Goal: Book appointment/travel/reservation

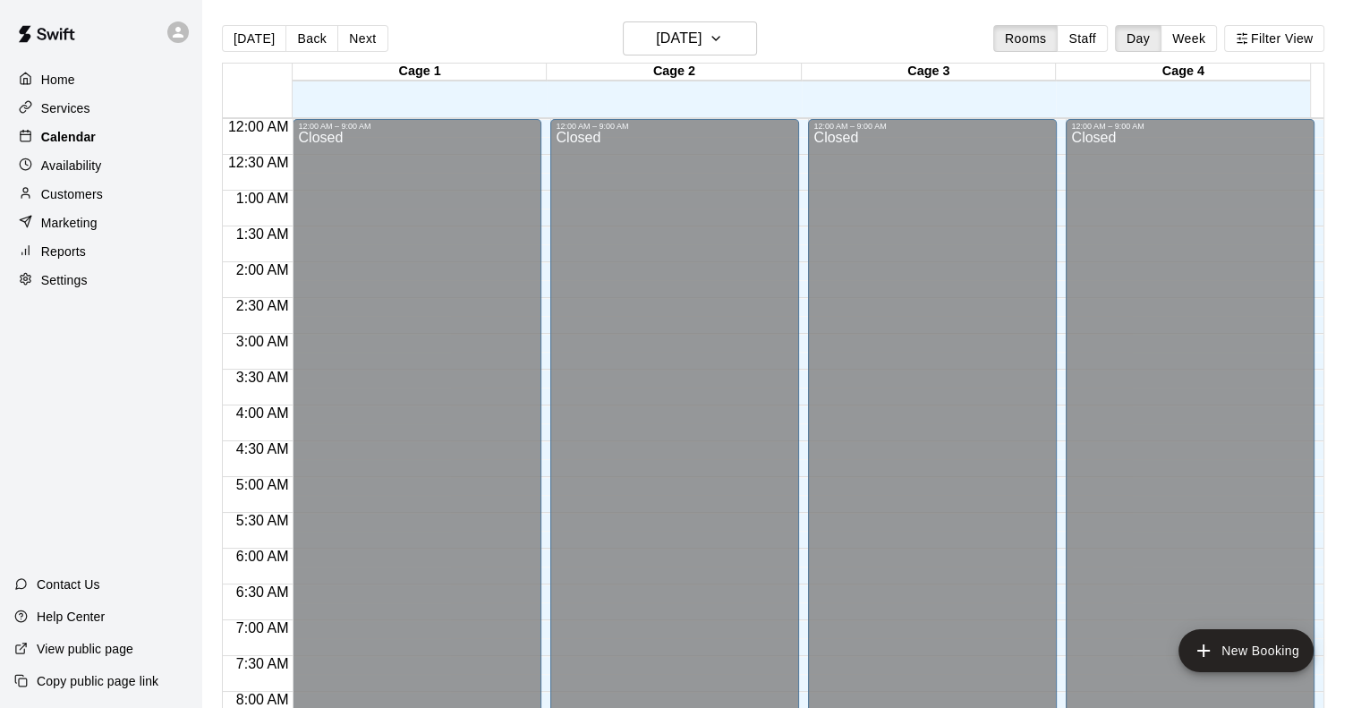
scroll to position [658, 0]
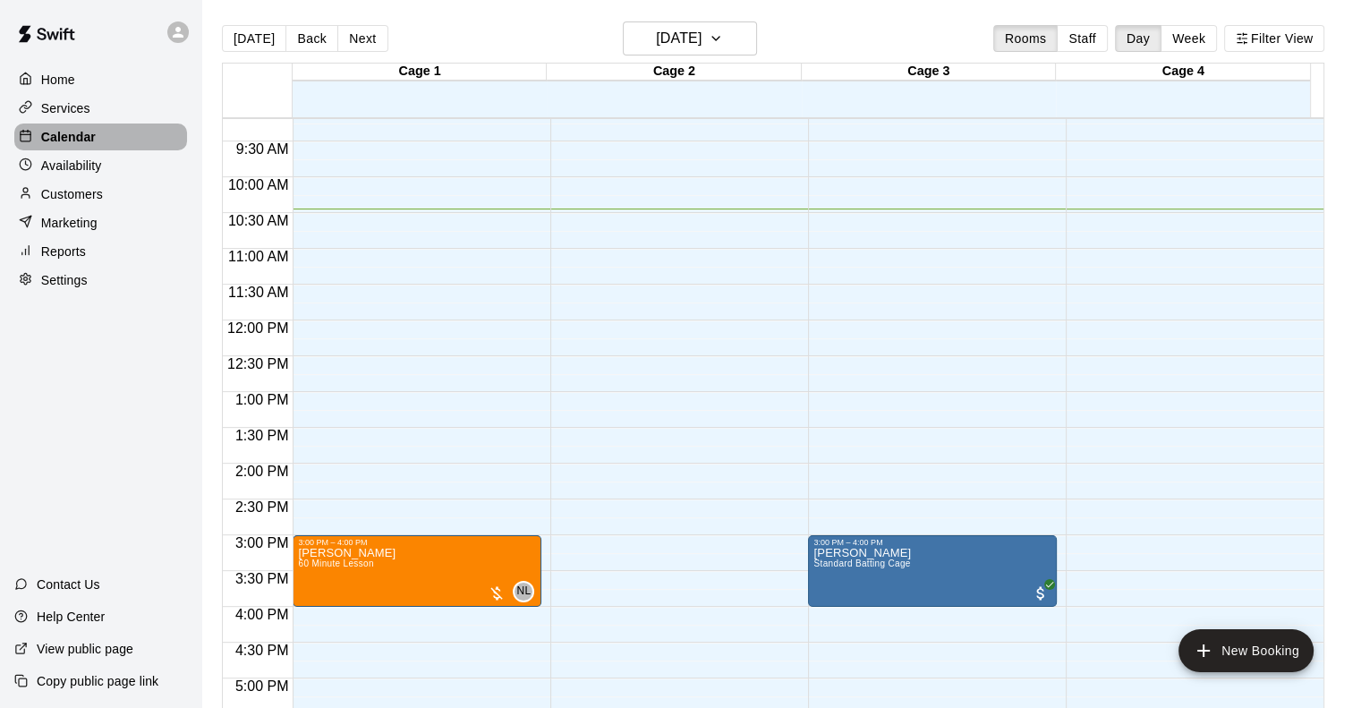
click at [97, 135] on div "Calendar" at bounding box center [100, 136] width 173 height 27
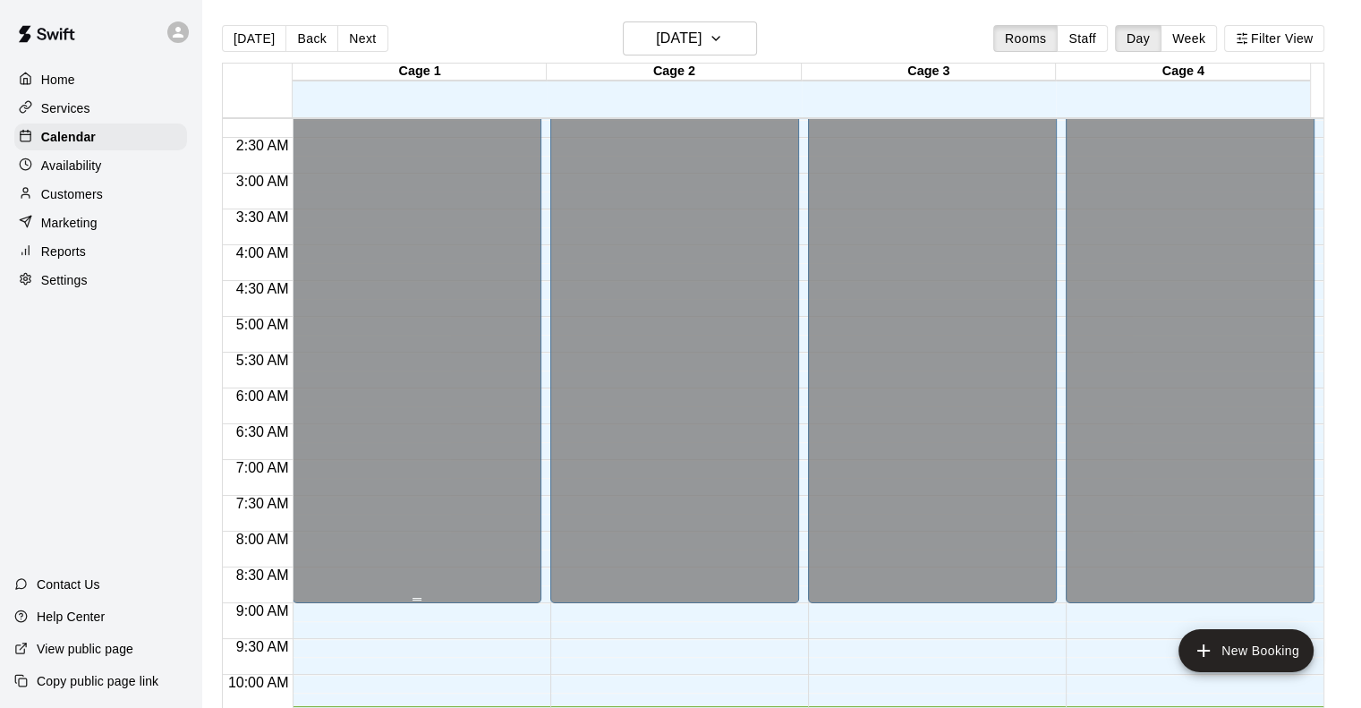
scroll to position [0, 0]
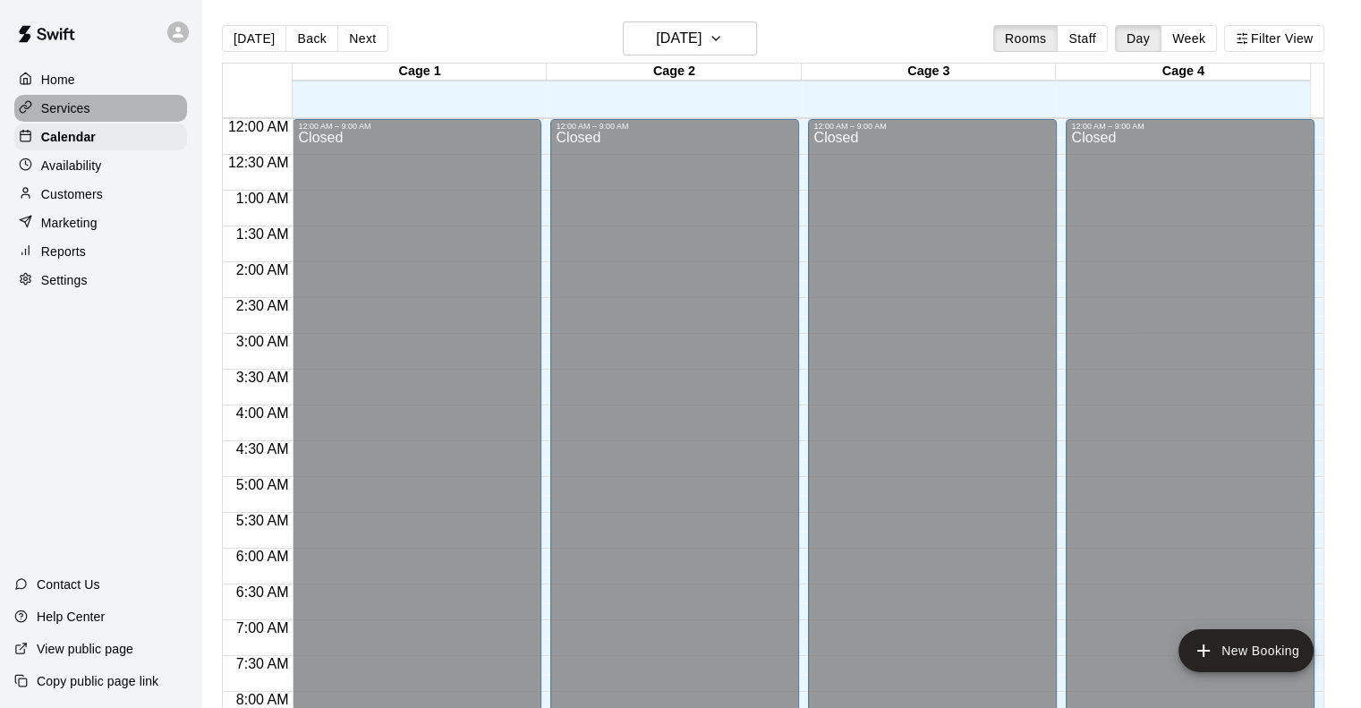
click at [71, 107] on p "Services" at bounding box center [65, 108] width 49 height 18
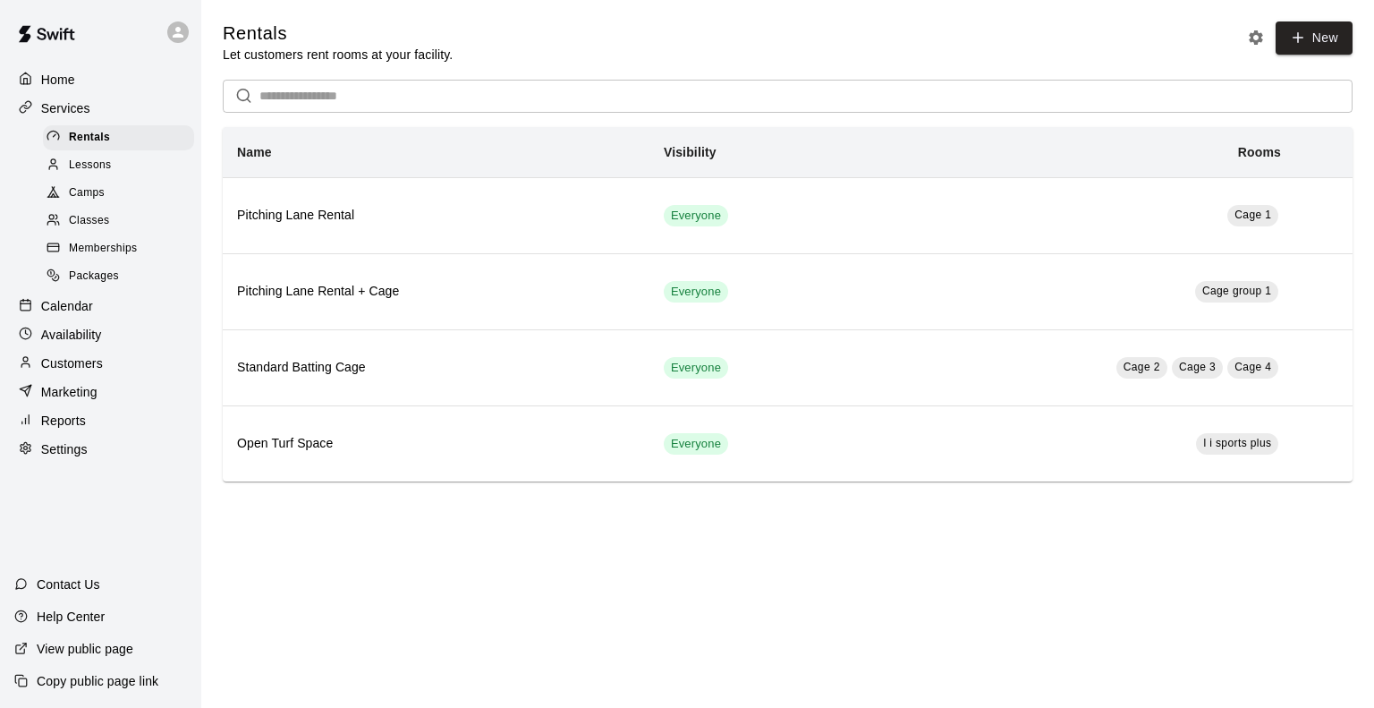
click at [501, 110] on input "text" at bounding box center [805, 96] width 1093 height 33
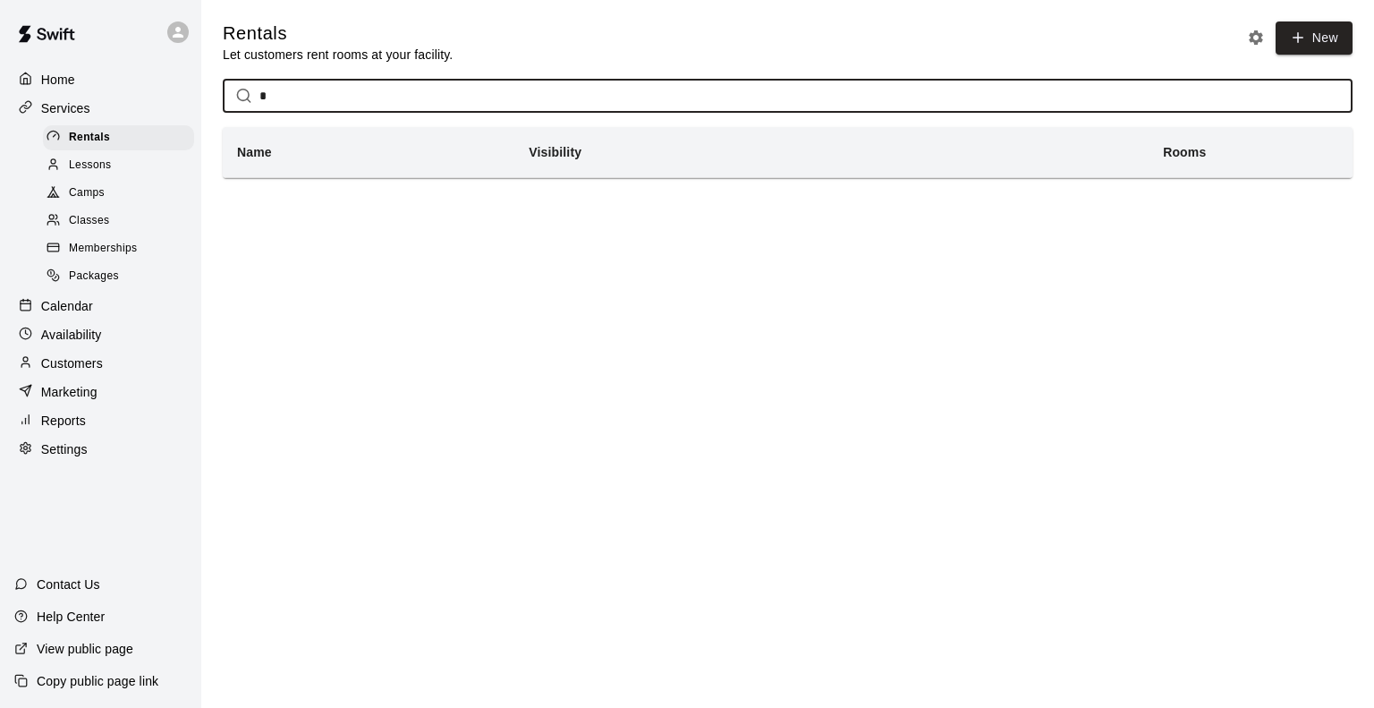
type input "*"
click at [85, 315] on p "Calendar" at bounding box center [67, 306] width 52 height 18
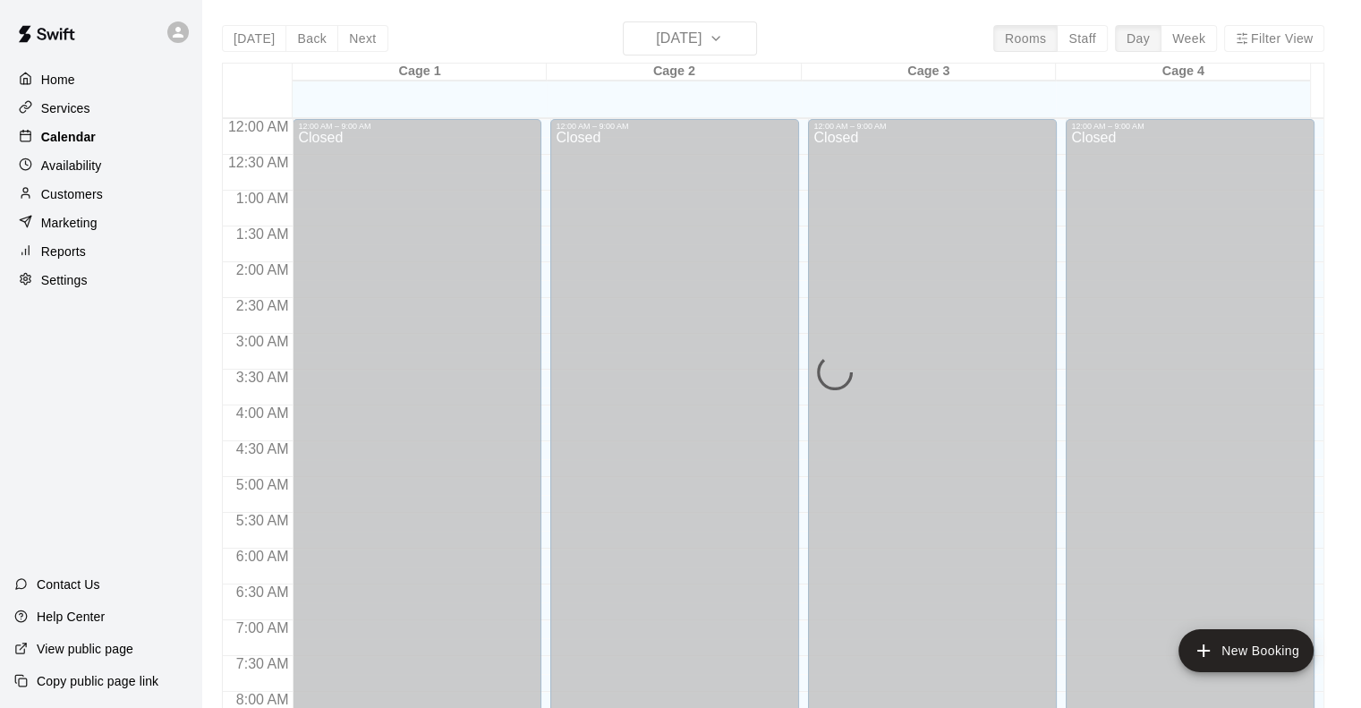
scroll to position [748, 0]
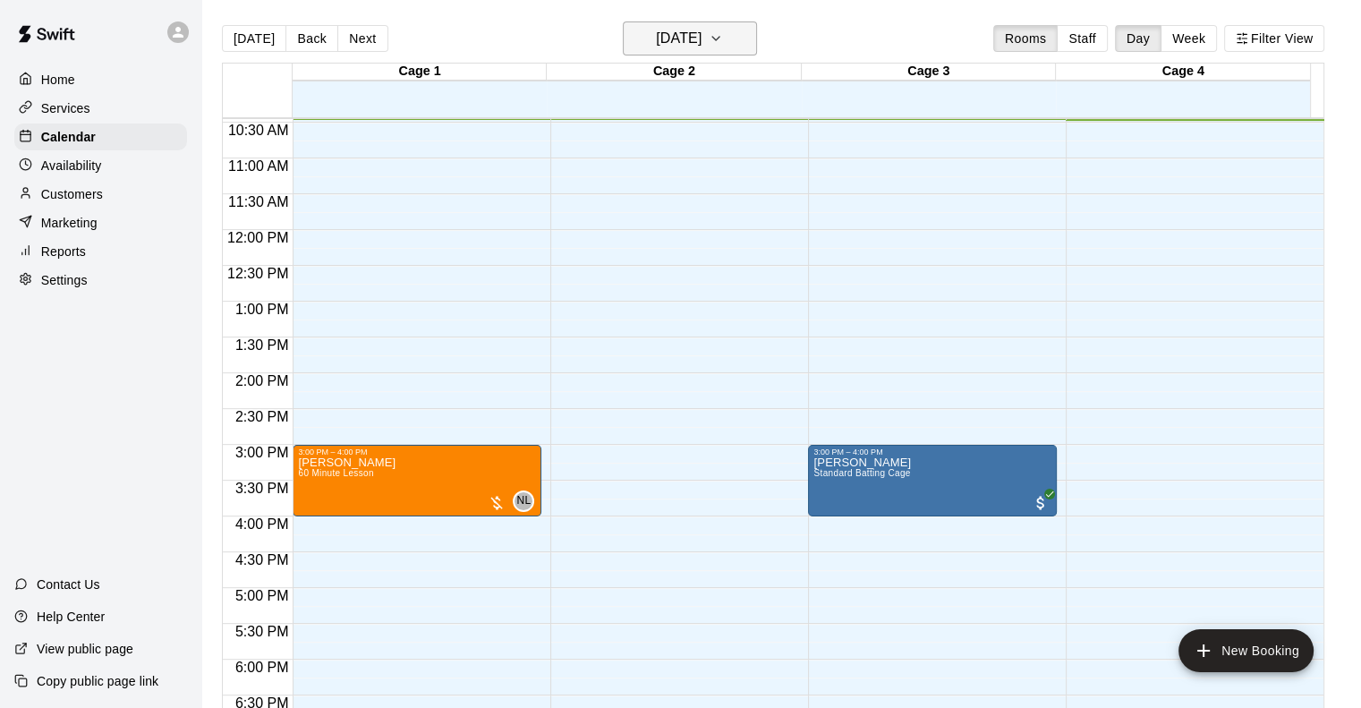
click at [701, 34] on h6 "[DATE]" at bounding box center [679, 38] width 46 height 25
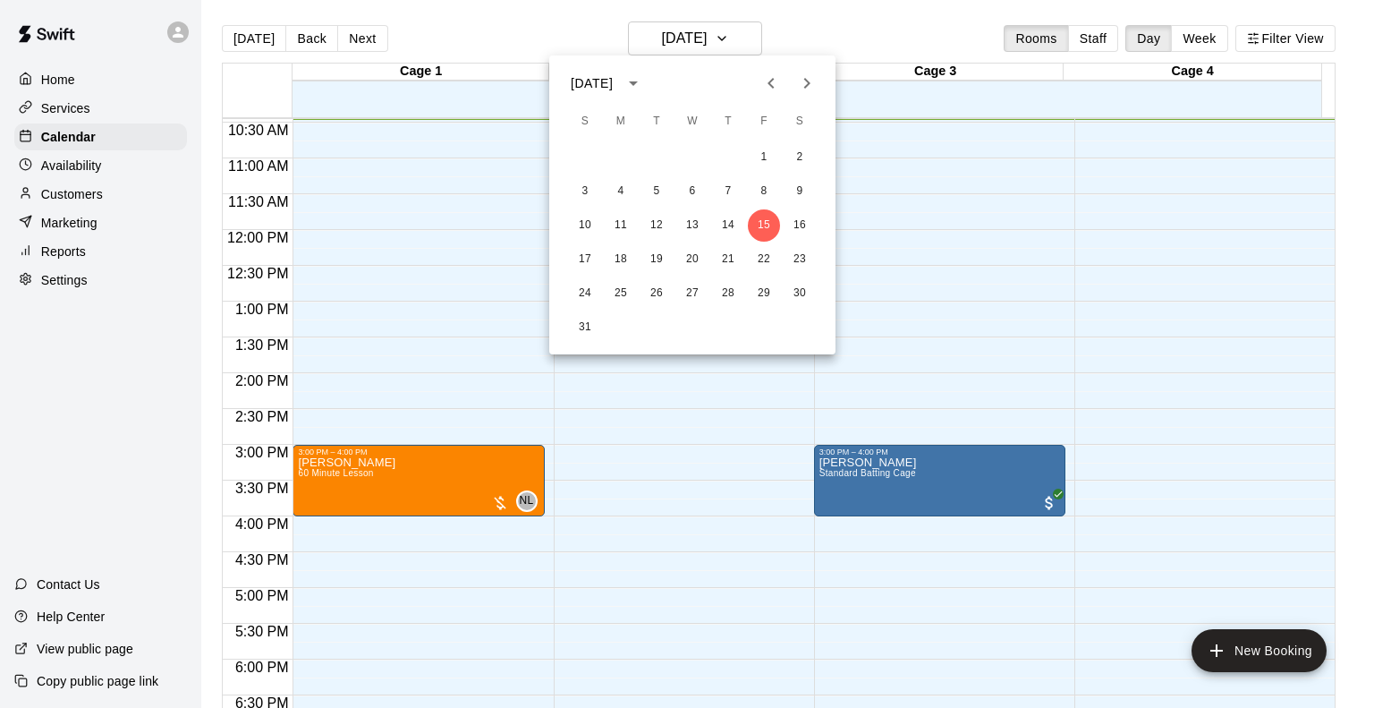
click at [812, 98] on button "Next month" at bounding box center [807, 83] width 36 height 36
click at [626, 258] on button "17" at bounding box center [621, 259] width 32 height 32
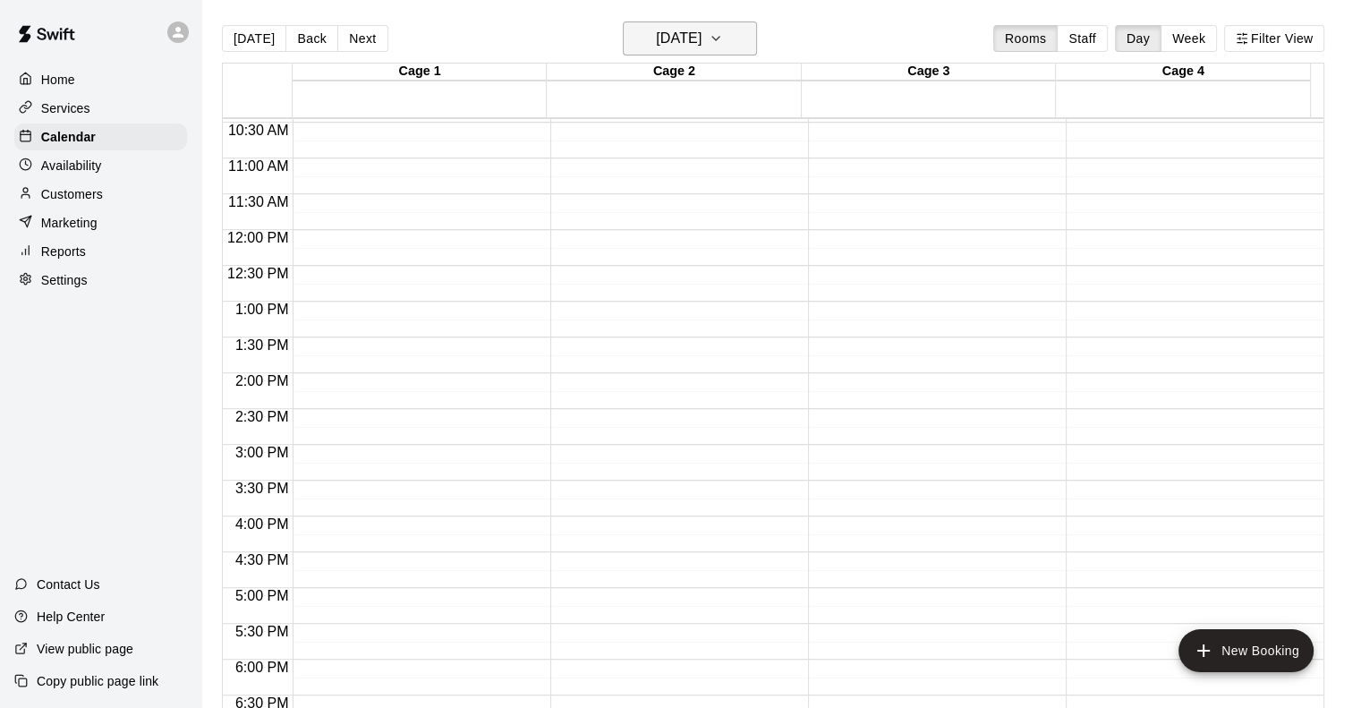
click at [701, 38] on h6 "[DATE]" at bounding box center [679, 38] width 46 height 25
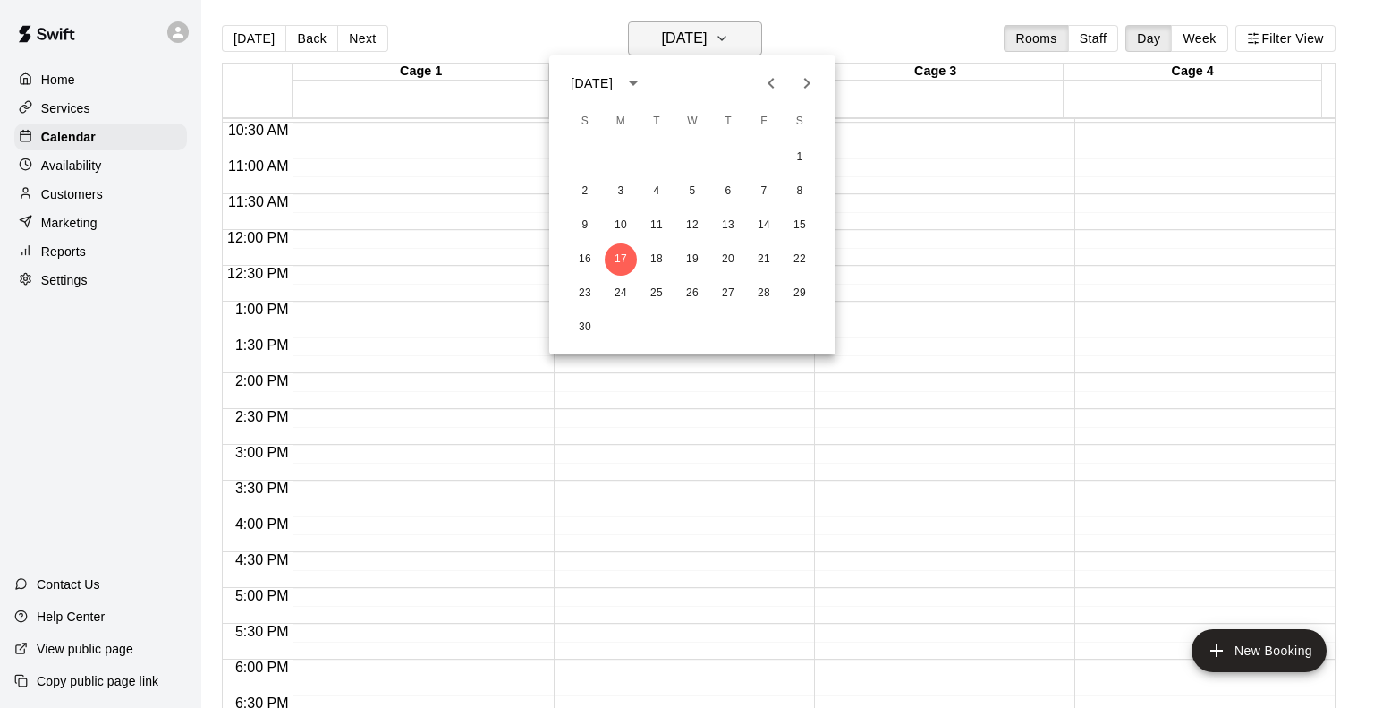
click at [725, 38] on div at bounding box center [687, 354] width 1374 height 708
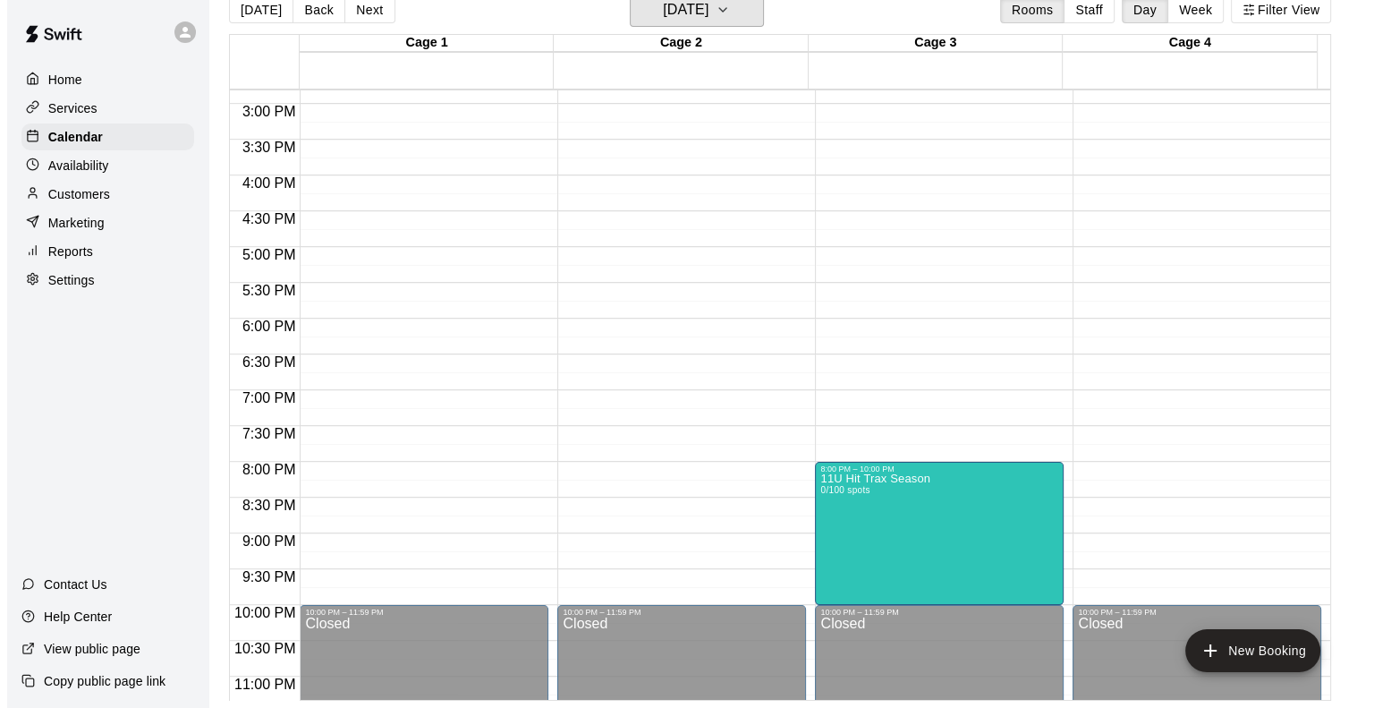
scroll to position [1108, 0]
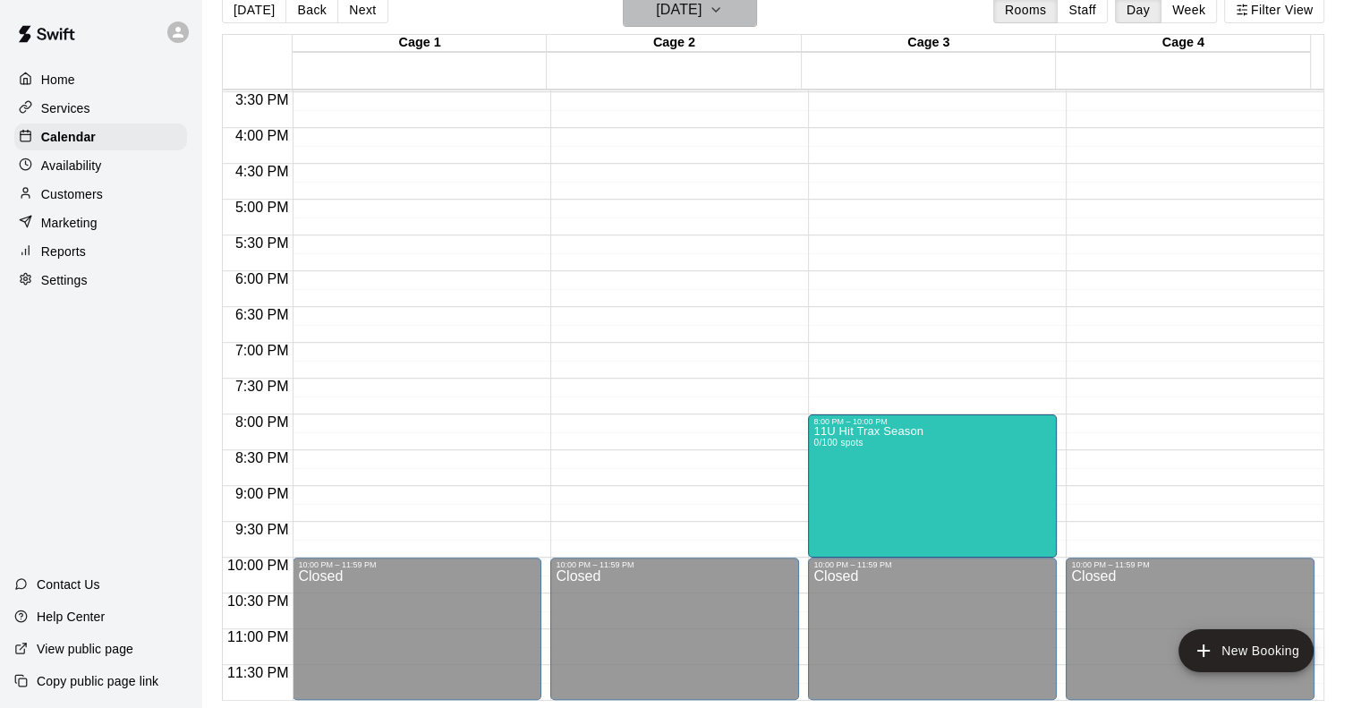
click at [683, 21] on h6 "[DATE]" at bounding box center [679, 9] width 46 height 25
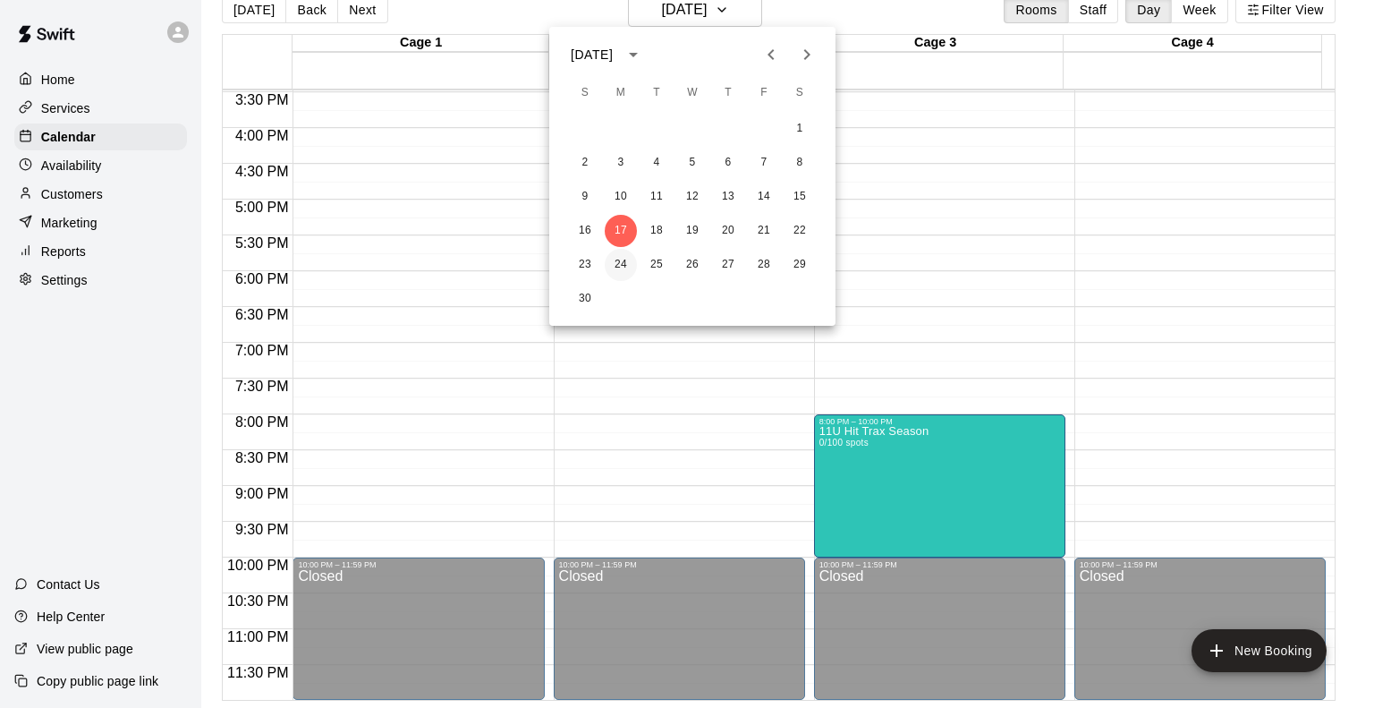
click at [626, 266] on button "24" at bounding box center [621, 265] width 32 height 32
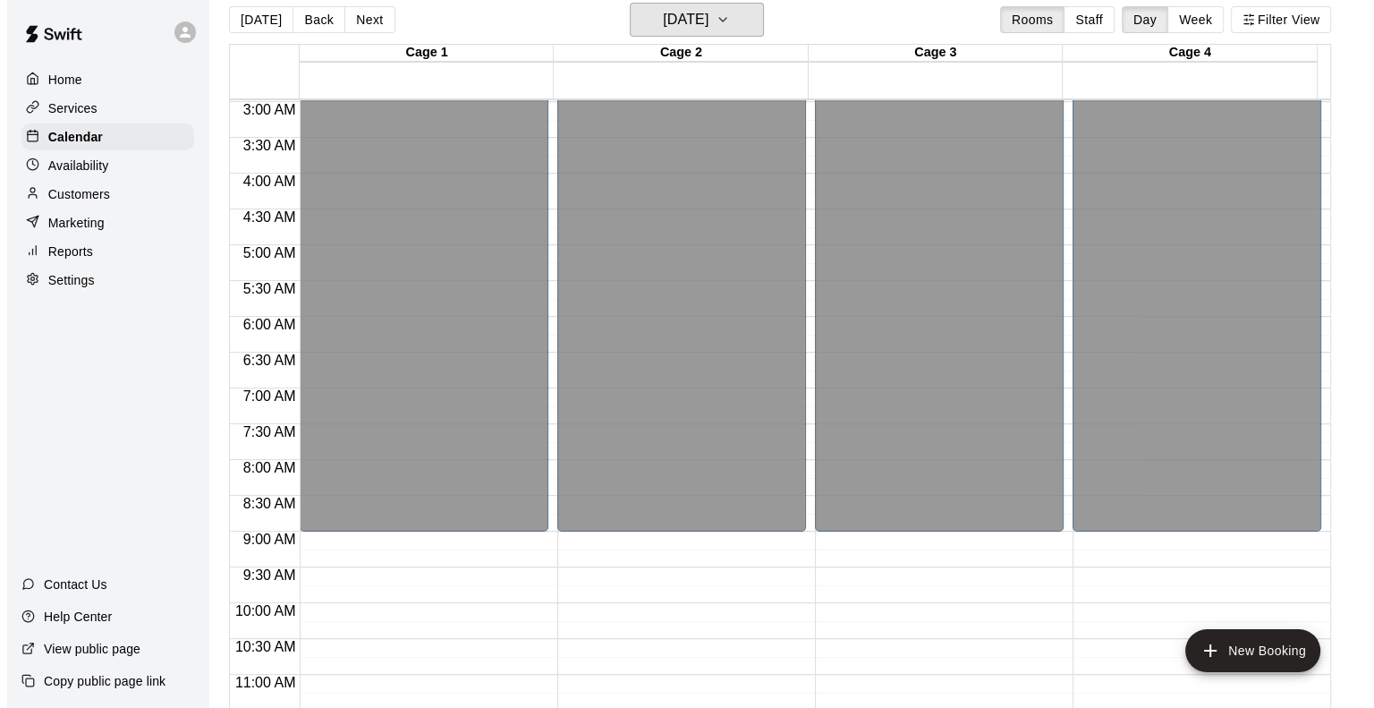
scroll to position [29, 0]
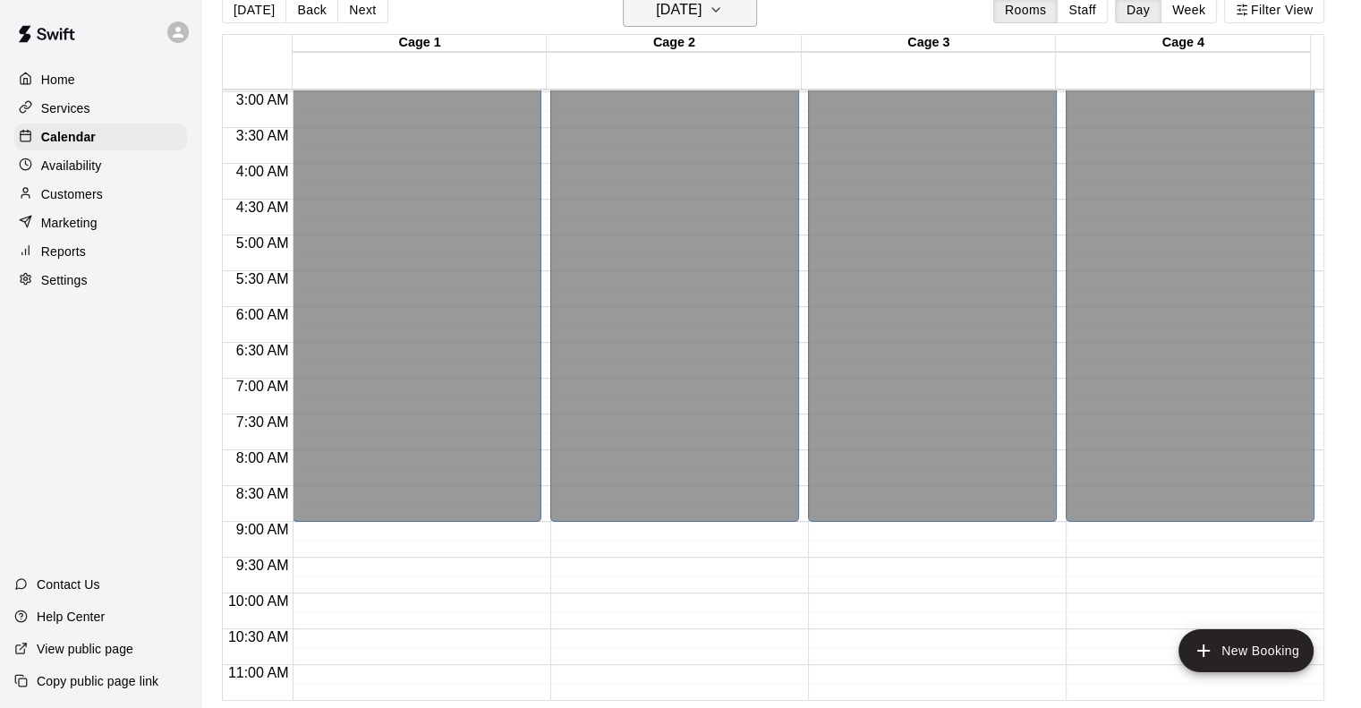
click at [672, 13] on h6 "[DATE]" at bounding box center [679, 9] width 46 height 25
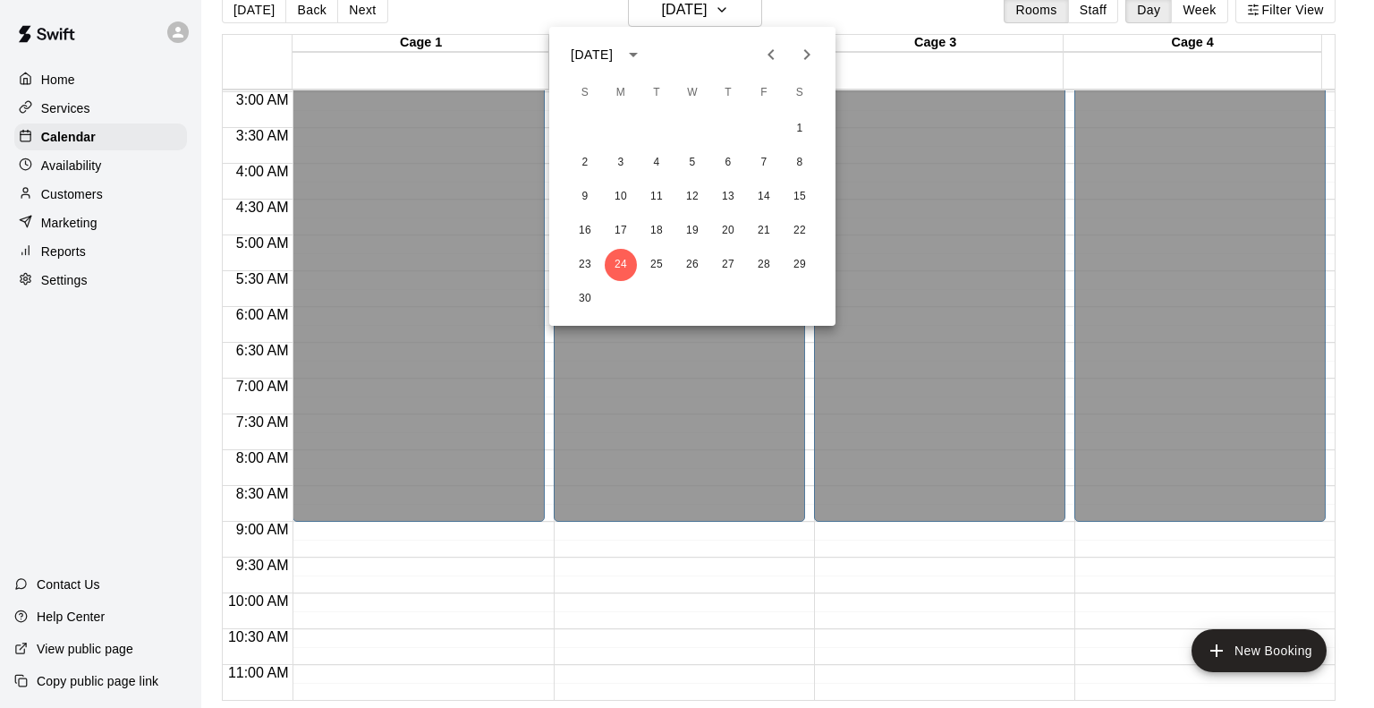
click at [803, 57] on icon "Next month" at bounding box center [806, 54] width 21 height 21
click at [666, 129] on button "2" at bounding box center [657, 129] width 32 height 32
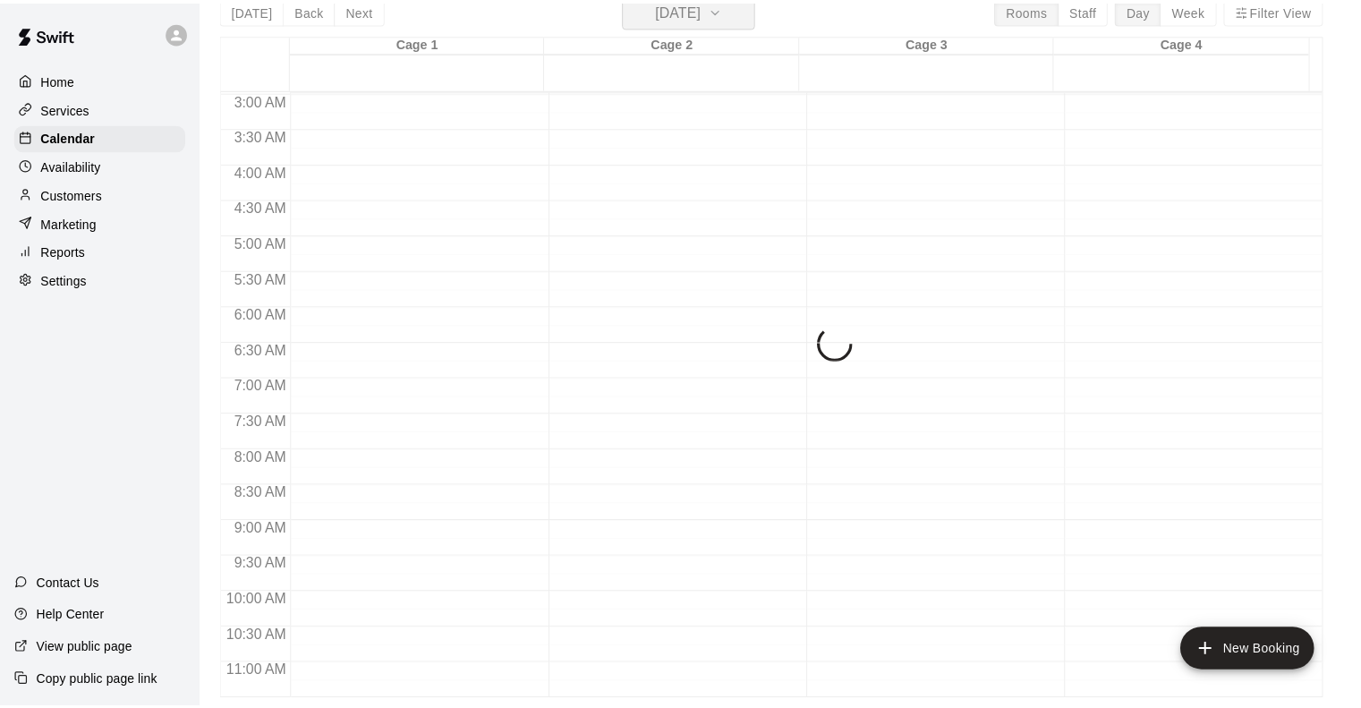
scroll to position [21, 0]
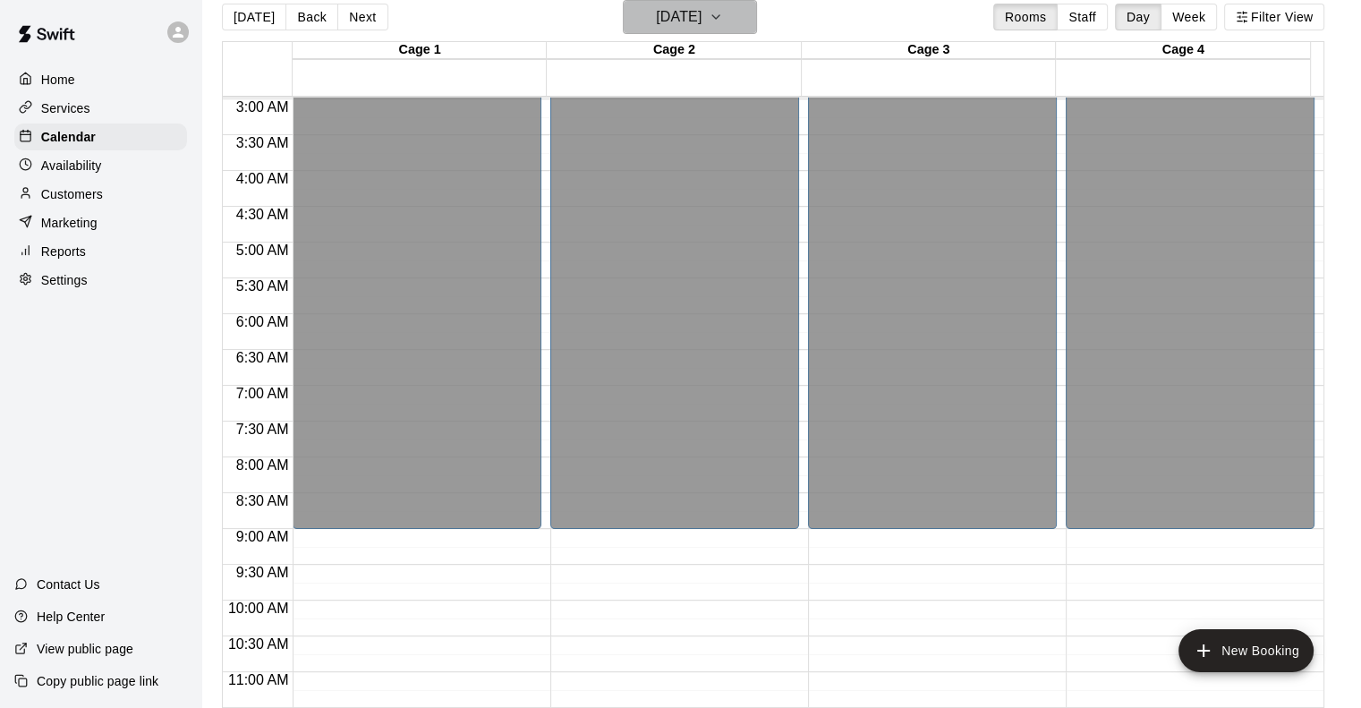
click at [694, 16] on h6 "[DATE]" at bounding box center [679, 16] width 46 height 25
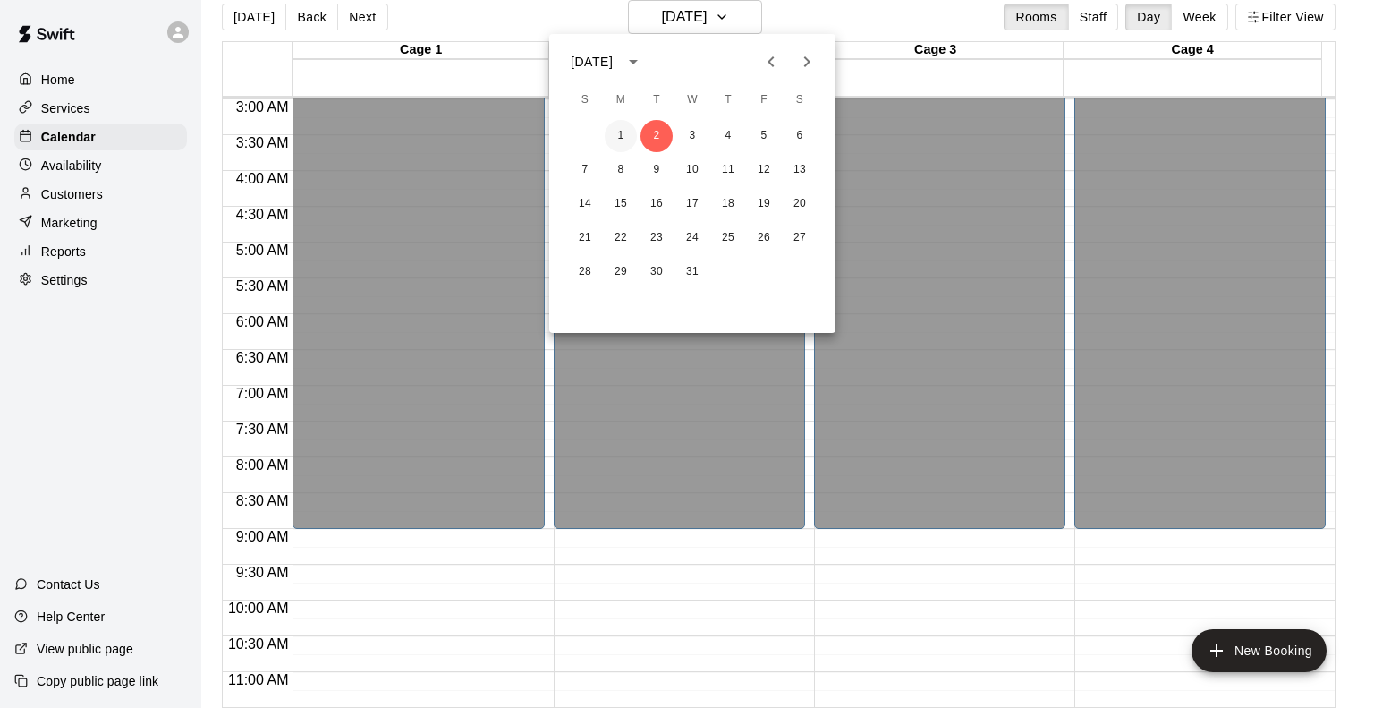
click at [620, 128] on button "1" at bounding box center [621, 136] width 32 height 32
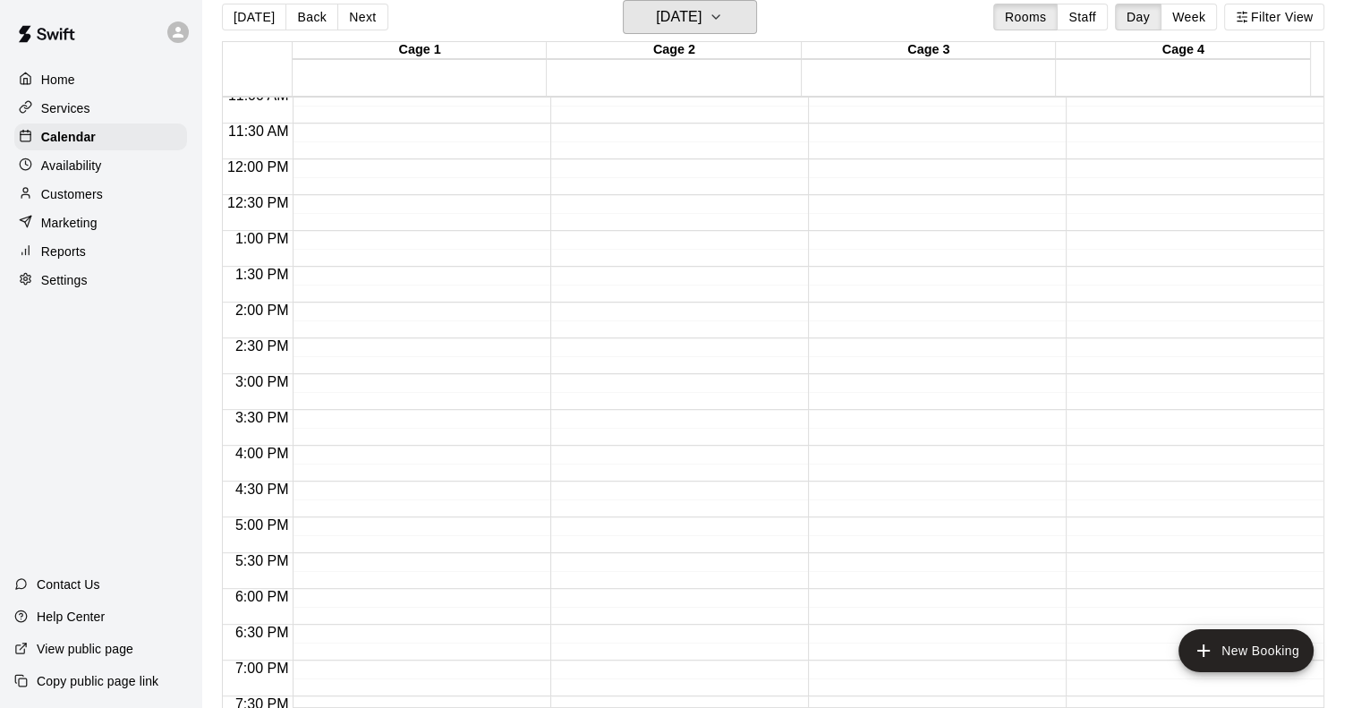
scroll to position [571, 0]
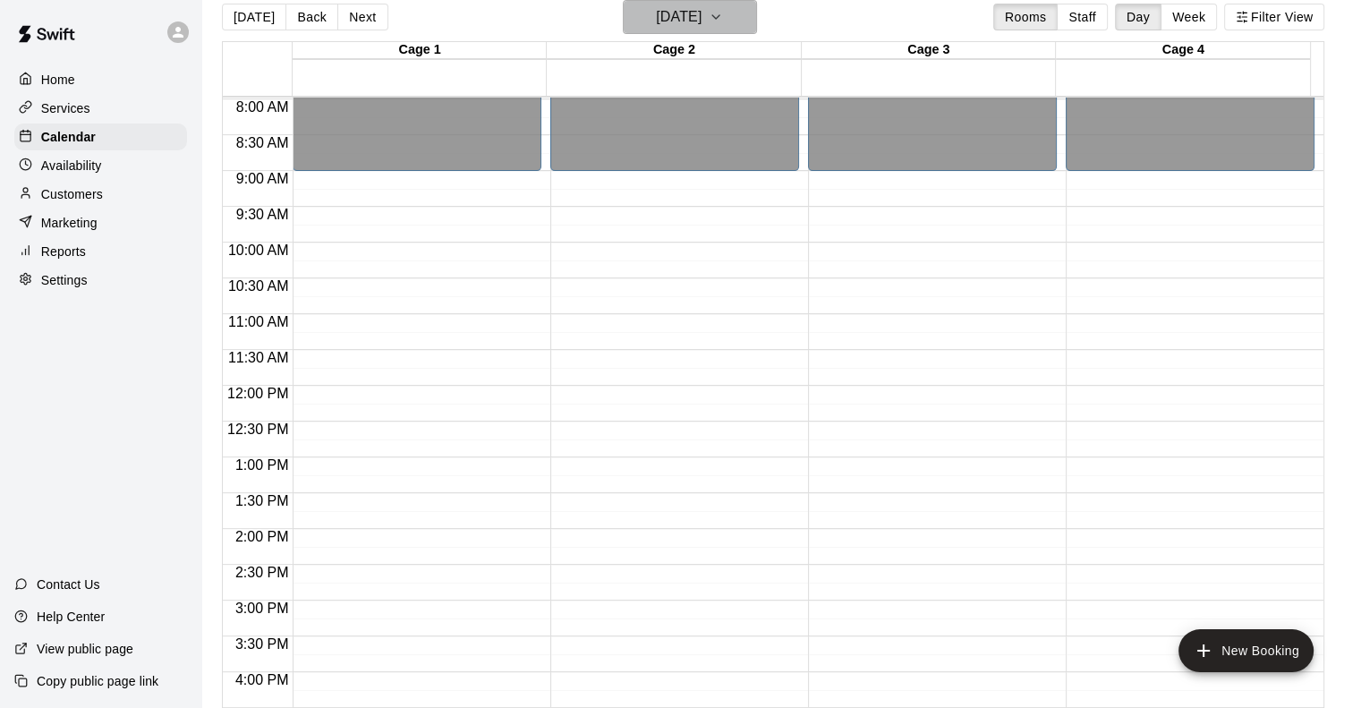
click at [680, 23] on h6 "[DATE]" at bounding box center [679, 16] width 46 height 25
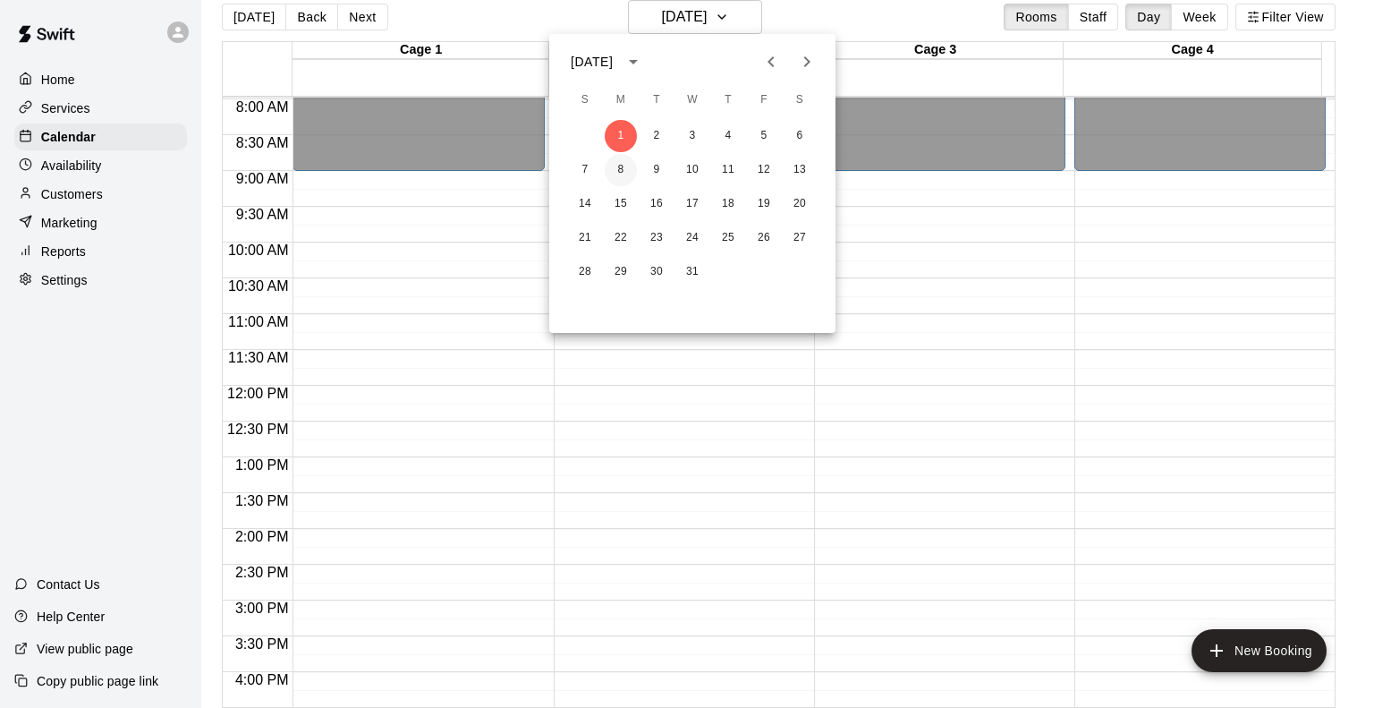
click at [618, 178] on button "8" at bounding box center [621, 170] width 32 height 32
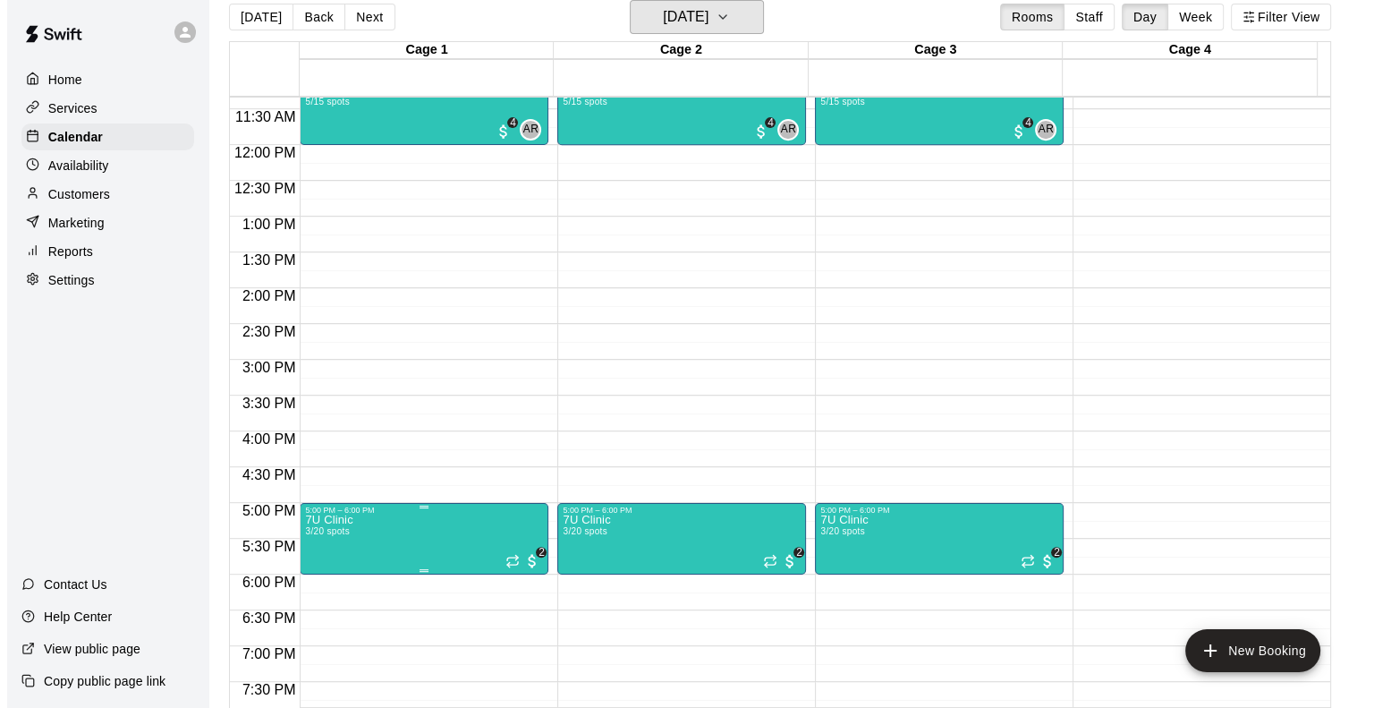
scroll to position [839, 0]
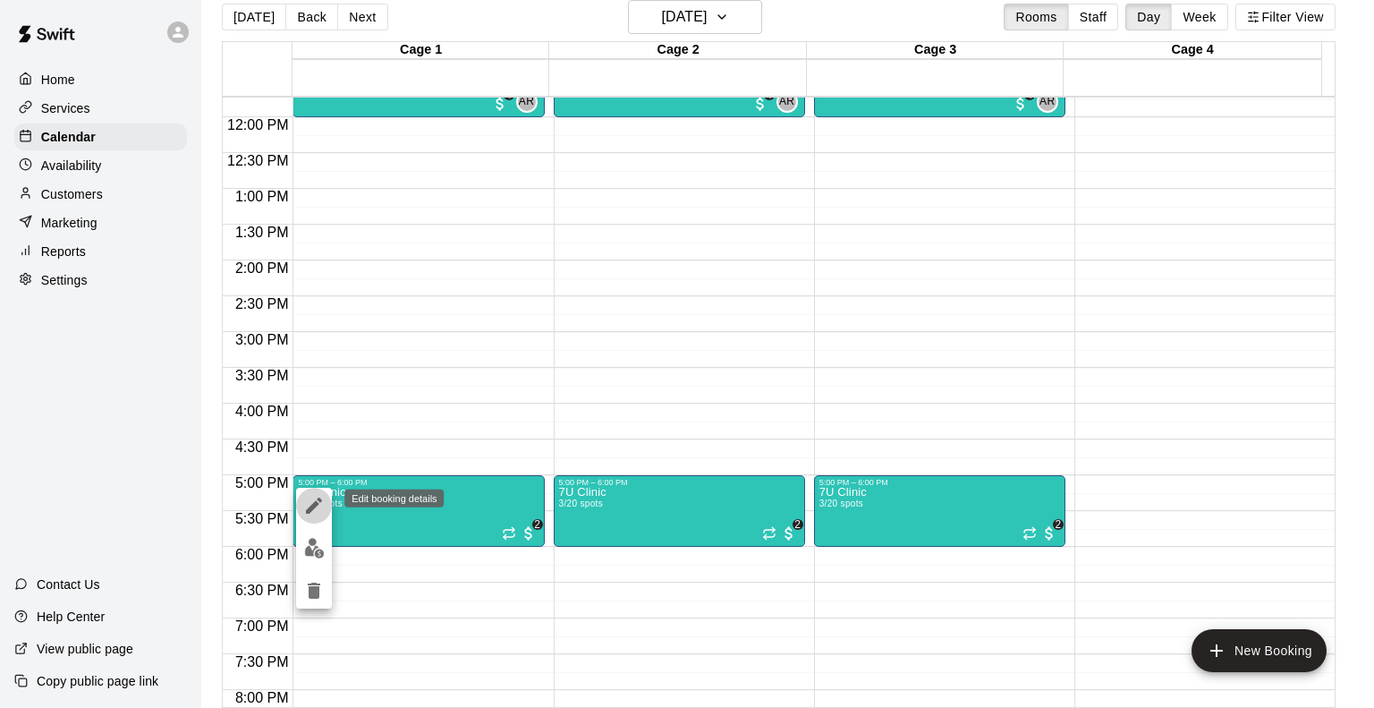
click at [310, 505] on icon "edit" at bounding box center [313, 505] width 21 height 21
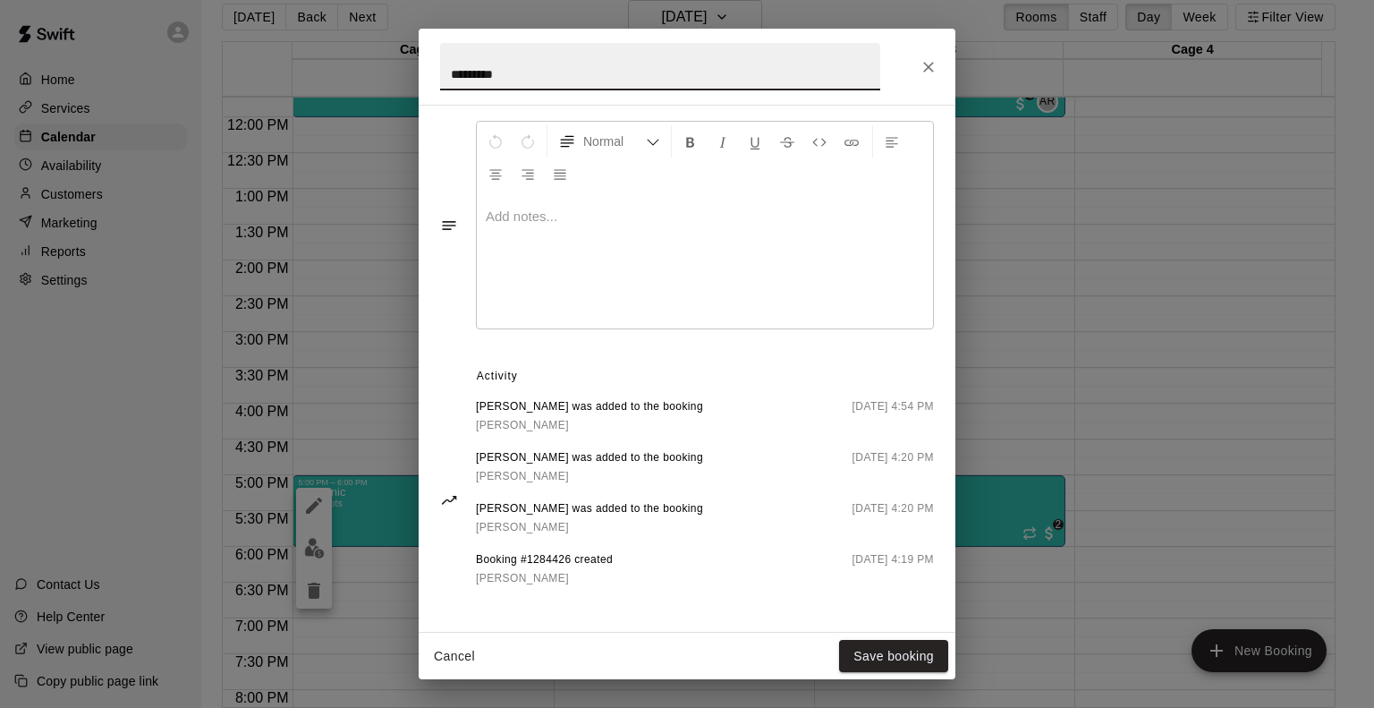
scroll to position [354, 0]
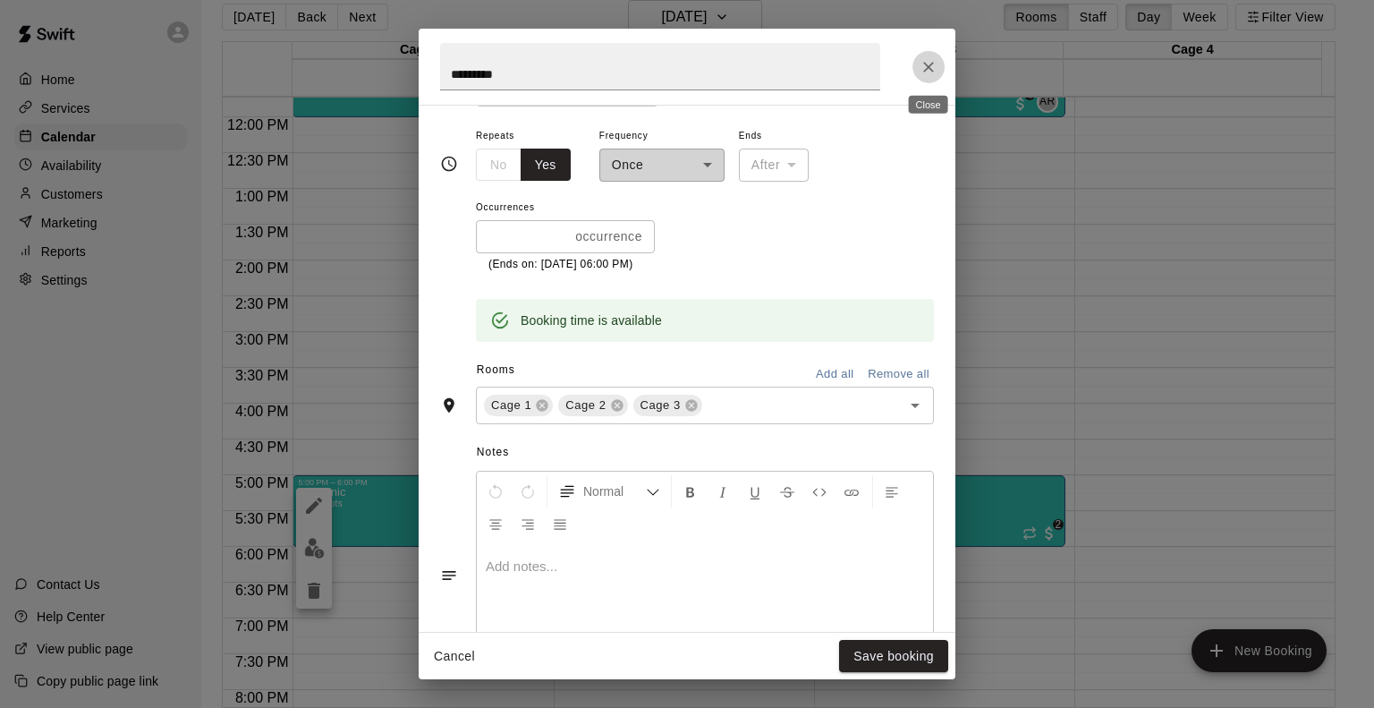
click at [924, 64] on icon "Close" at bounding box center [929, 67] width 18 height 18
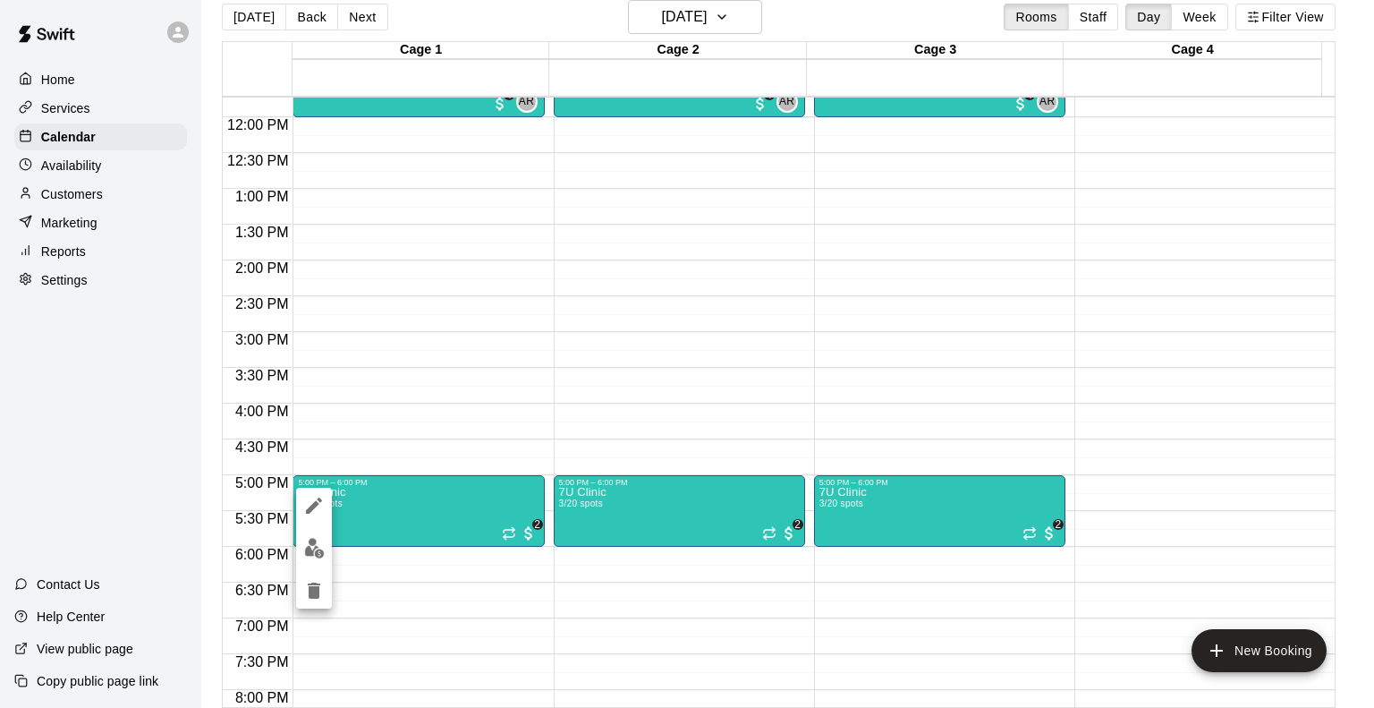
click at [527, 534] on div at bounding box center [687, 354] width 1374 height 708
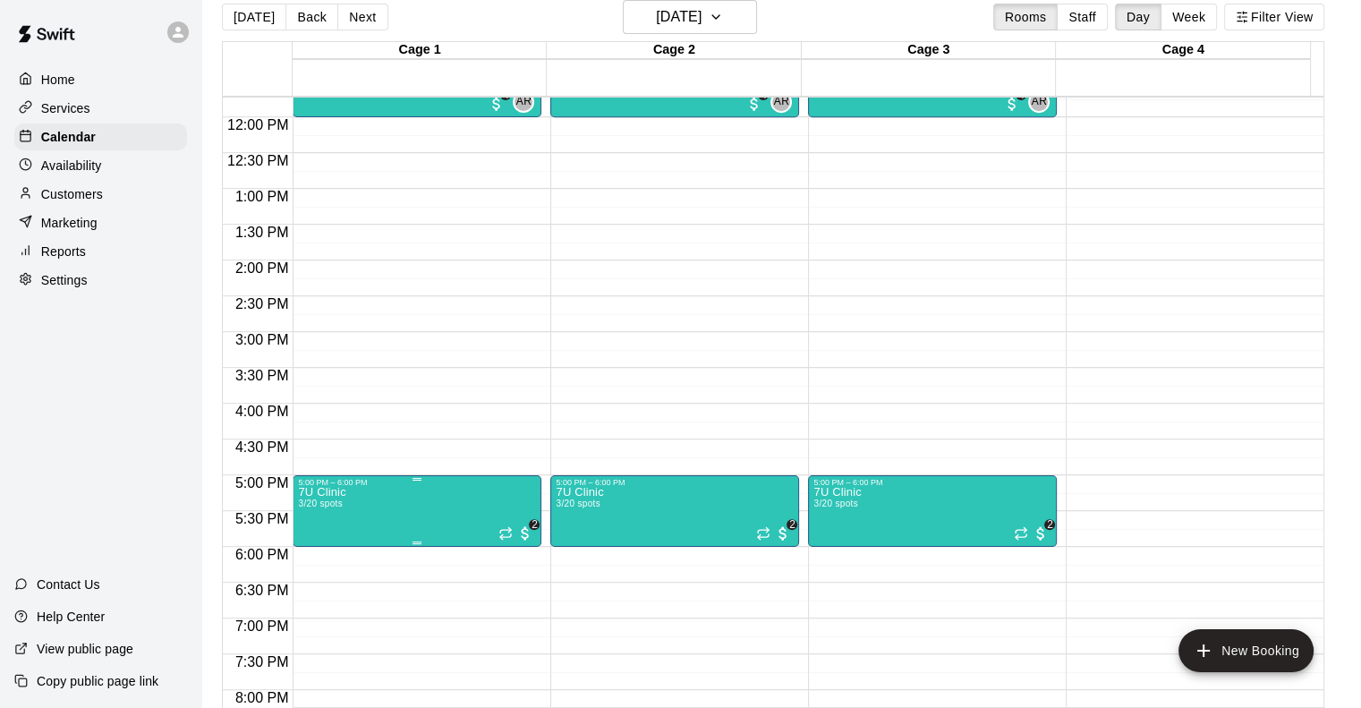
click at [524, 537] on span "2" at bounding box center [525, 533] width 18 height 18
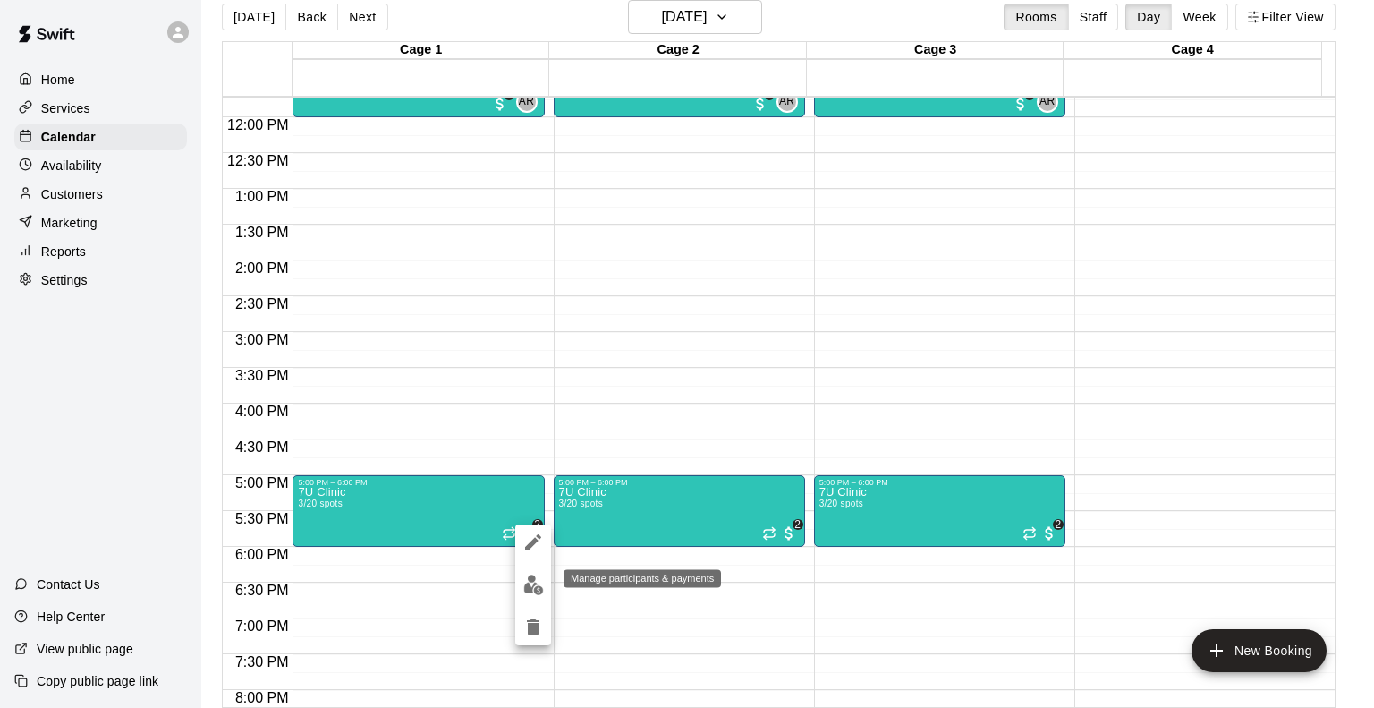
click at [530, 580] on img "edit" at bounding box center [533, 584] width 21 height 21
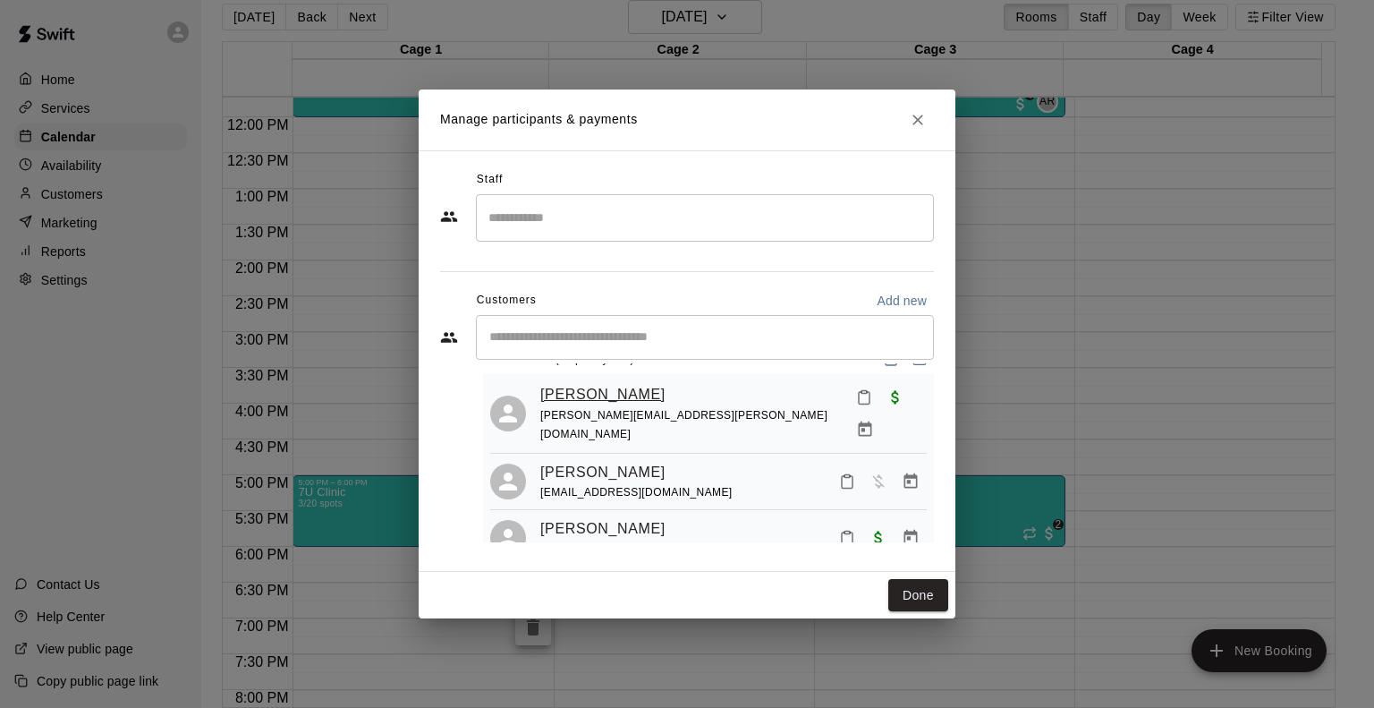
scroll to position [49, 0]
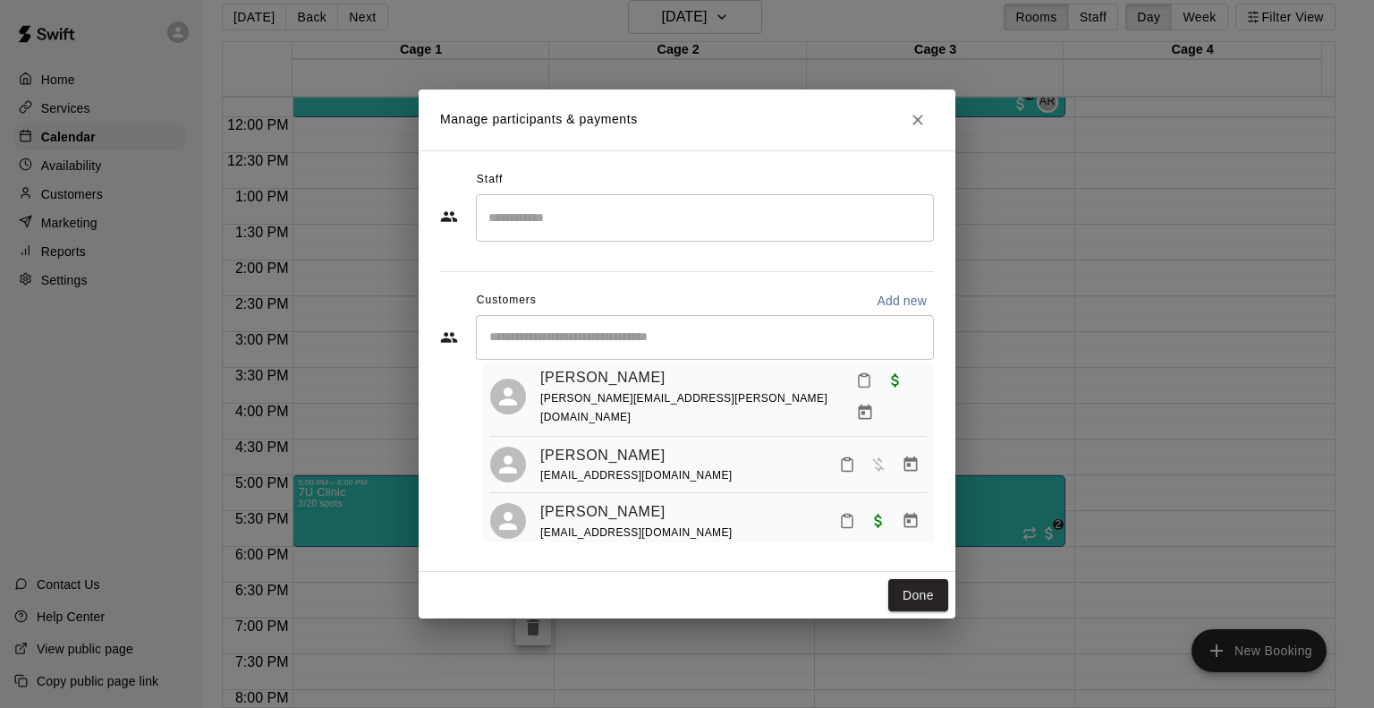
click at [759, 444] on div "[PERSON_NAME] [EMAIL_ADDRESS][DOMAIN_NAME]" at bounding box center [733, 465] width 387 height 42
